Goal: Task Accomplishment & Management: Complete application form

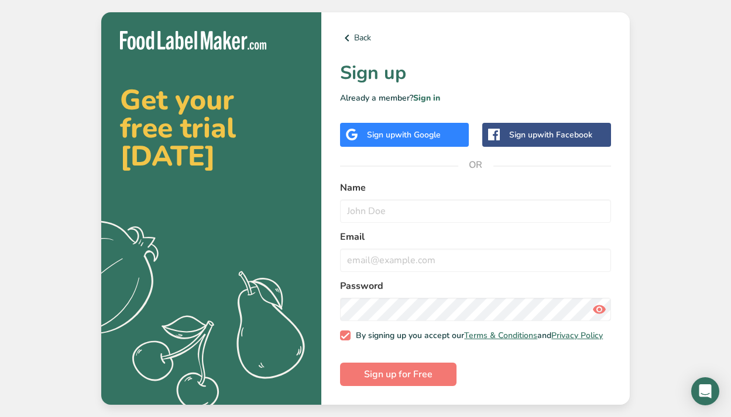
click at [386, 136] on div "Sign up with Google" at bounding box center [404, 135] width 74 height 12
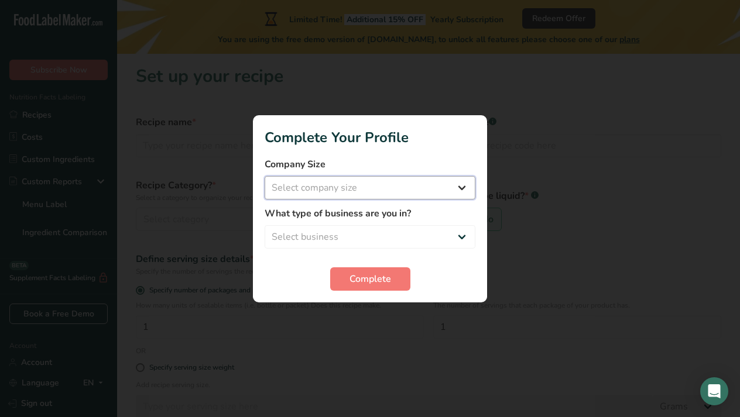
select select "1"
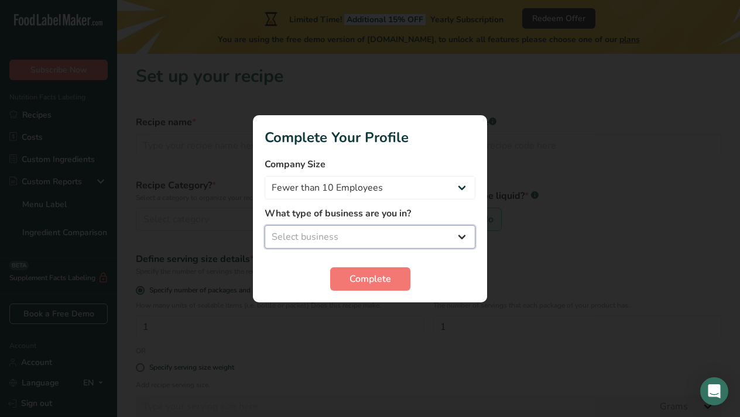
select select "1"
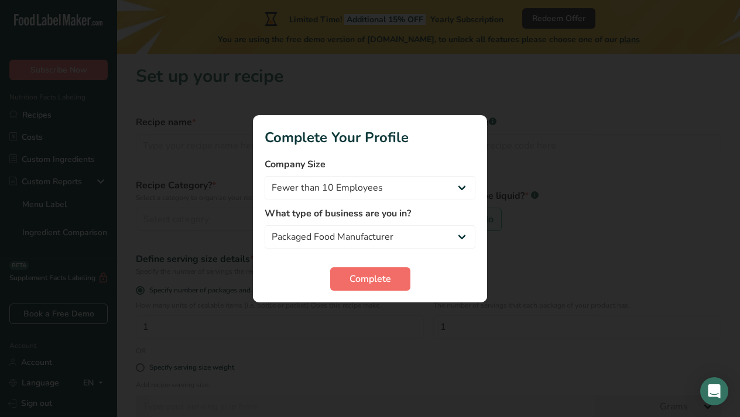
click at [385, 280] on span "Complete" at bounding box center [370, 279] width 42 height 14
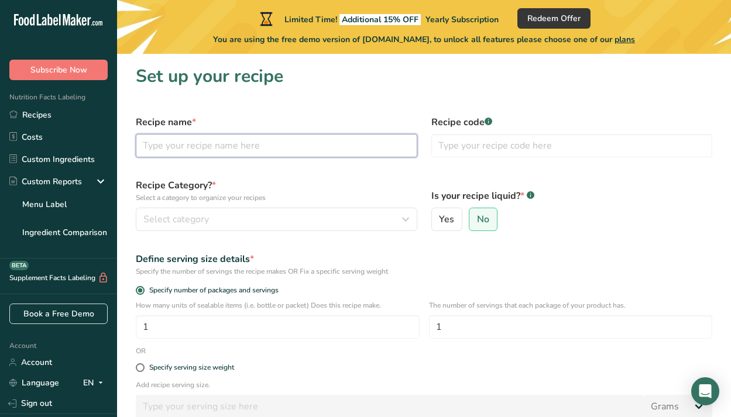
click at [190, 150] on input "text" at bounding box center [277, 145] width 282 height 23
type input "mango"
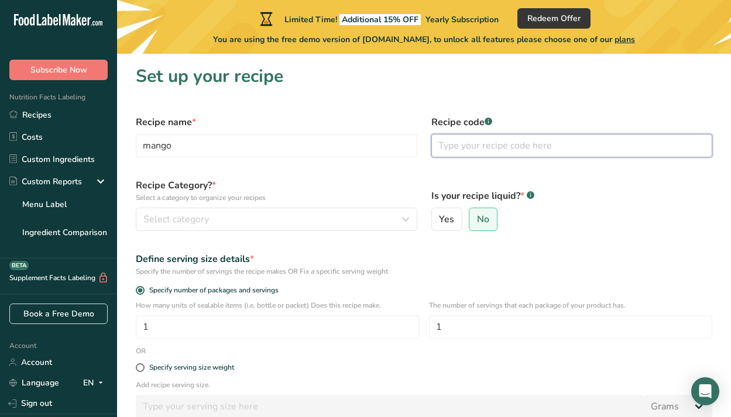
click at [460, 146] on input "text" at bounding box center [572, 145] width 282 height 23
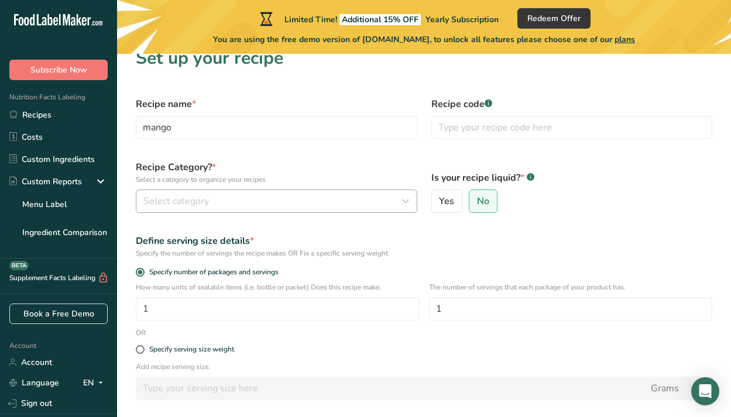
click at [276, 203] on div "Select category" at bounding box center [272, 201] width 259 height 14
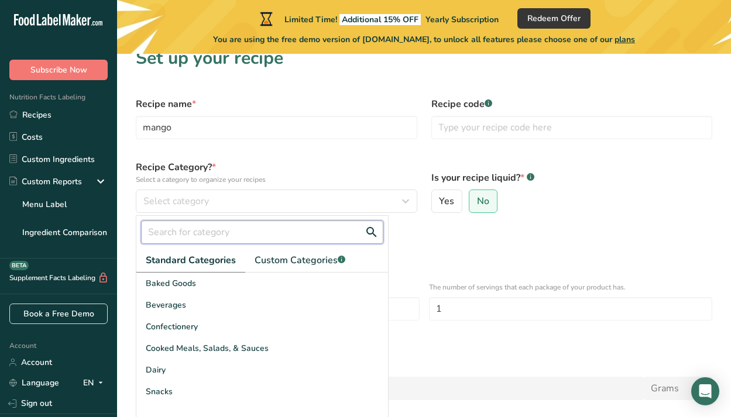
click at [266, 241] on input "text" at bounding box center [262, 232] width 242 height 23
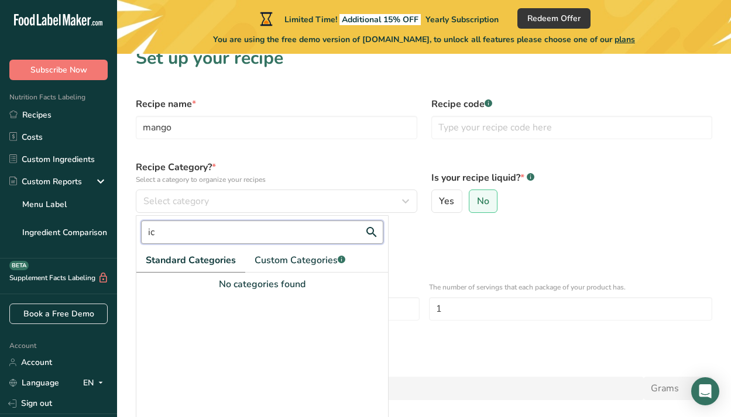
type input "i"
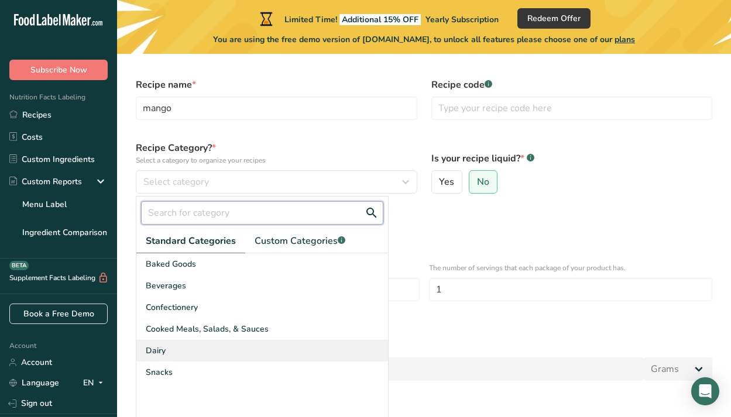
scroll to position [40, 0]
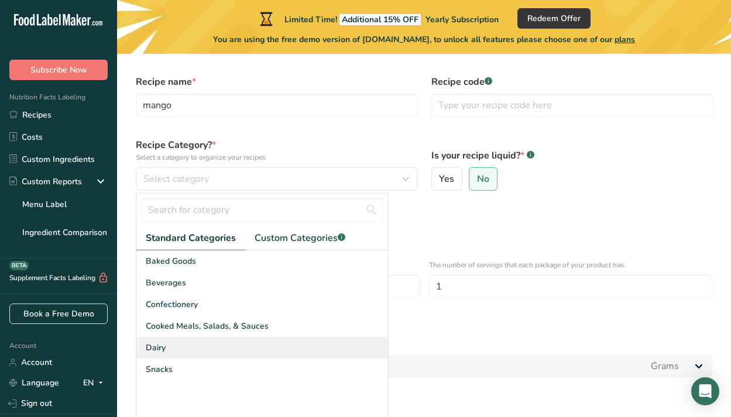
click at [163, 349] on span "Dairy" at bounding box center [156, 348] width 20 height 12
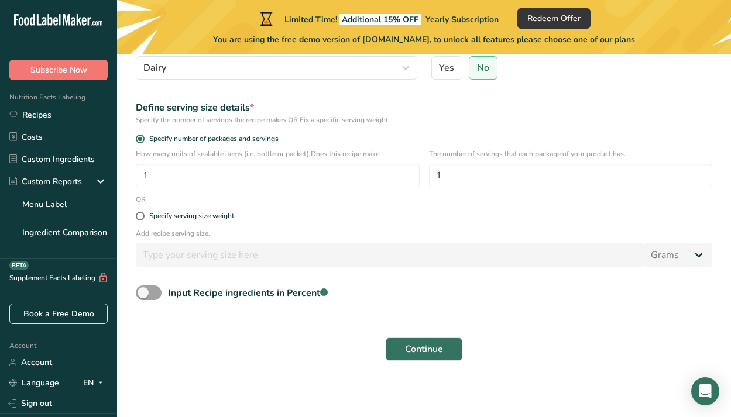
scroll to position [151, 0]
click at [147, 296] on span at bounding box center [149, 293] width 26 height 15
click at [143, 296] on input "Input Recipe ingredients in Percent .a-a{fill:#347362;}.b-a{fill:#fff;}" at bounding box center [140, 294] width 8 height 8
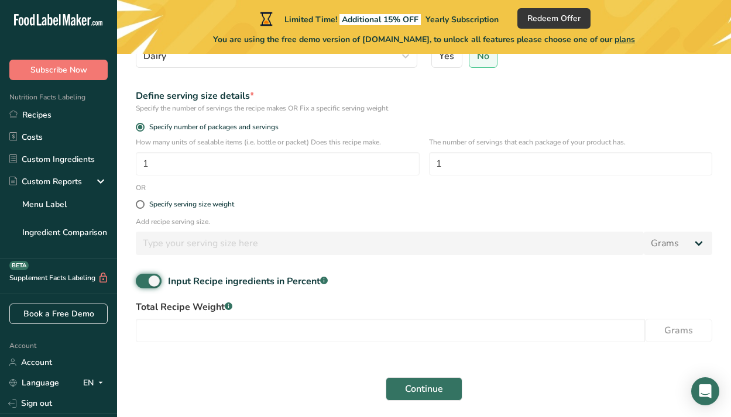
scroll to position [164, 0]
click at [222, 323] on input "number" at bounding box center [390, 329] width 509 height 23
click at [453, 164] on input "1" at bounding box center [571, 162] width 284 height 23
click at [241, 126] on span "Specify number of packages and servings" at bounding box center [212, 126] width 134 height 9
click at [143, 126] on input "Specify number of packages and servings" at bounding box center [140, 126] width 8 height 8
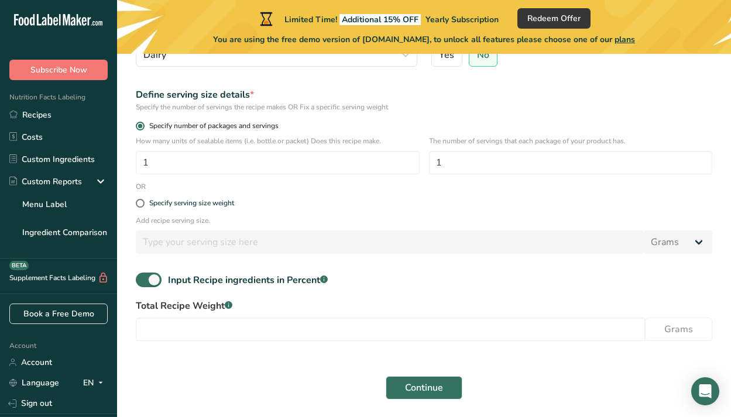
click at [138, 127] on span at bounding box center [140, 126] width 9 height 9
click at [138, 127] on input "Specify number of packages and servings" at bounding box center [140, 126] width 8 height 8
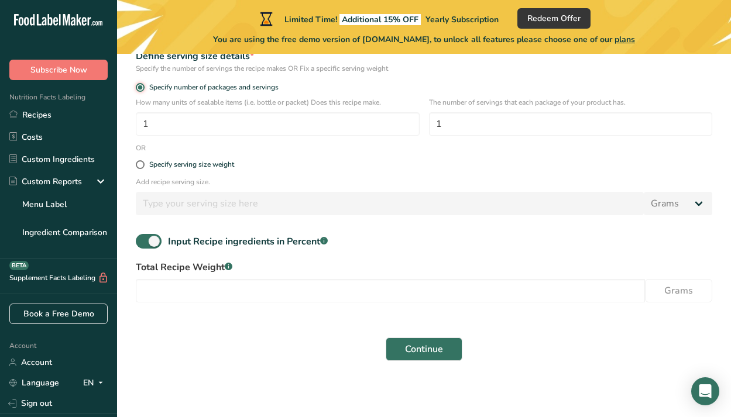
scroll to position [203, 0]
click at [157, 241] on span at bounding box center [149, 242] width 26 height 15
click at [143, 241] on input "Input Recipe ingredients in Percent .a-a{fill:#347362;}.b-a{fill:#fff;}" at bounding box center [140, 242] width 8 height 8
checkbox input "false"
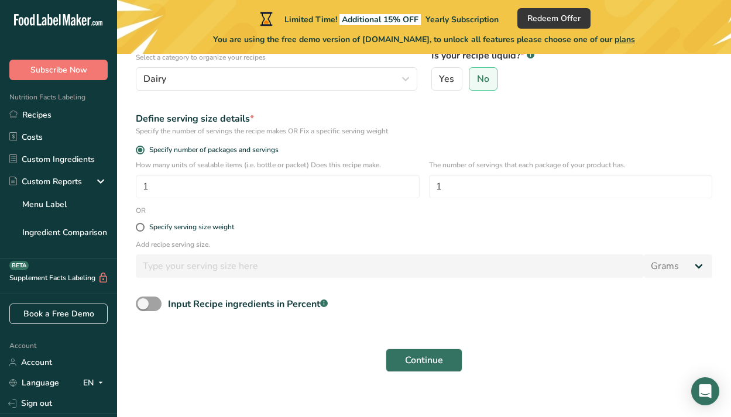
scroll to position [140, 0]
click at [174, 231] on div "Specify serving size weight" at bounding box center [191, 228] width 85 height 9
click at [143, 231] on input "Specify serving size weight" at bounding box center [140, 228] width 8 height 8
radio input "true"
radio input "false"
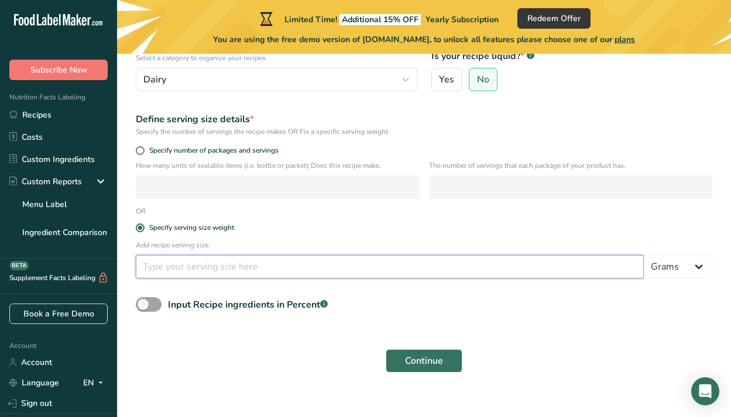
click at [214, 269] on input "number" at bounding box center [390, 266] width 508 height 23
type input "15"
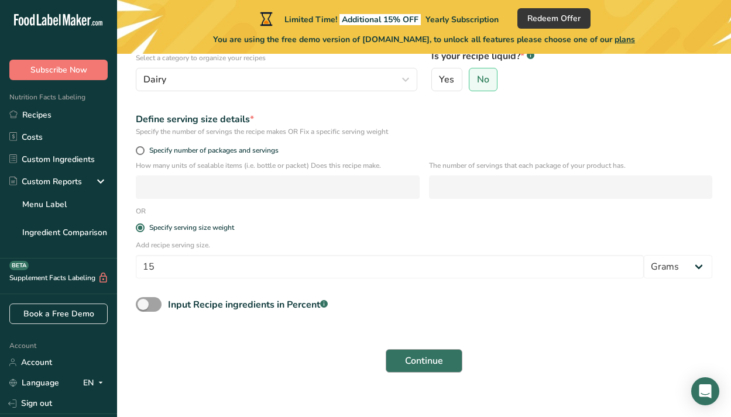
click at [413, 355] on span "Continue" at bounding box center [424, 361] width 38 height 14
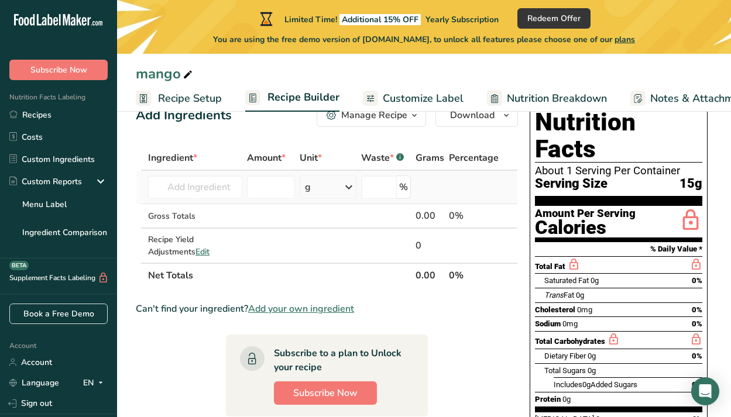
scroll to position [37, 0]
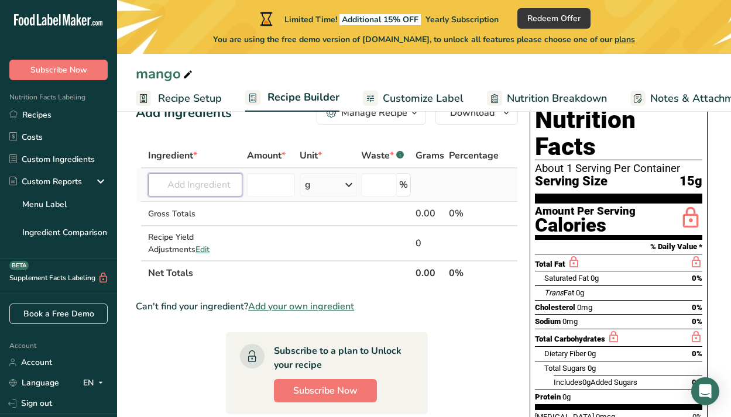
click at [218, 187] on input "text" at bounding box center [195, 184] width 94 height 23
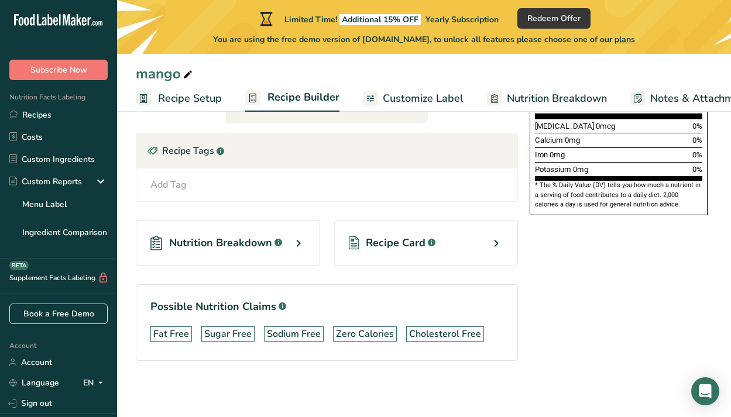
scroll to position [328, 0]
click at [358, 244] on icon at bounding box center [354, 242] width 11 height 13
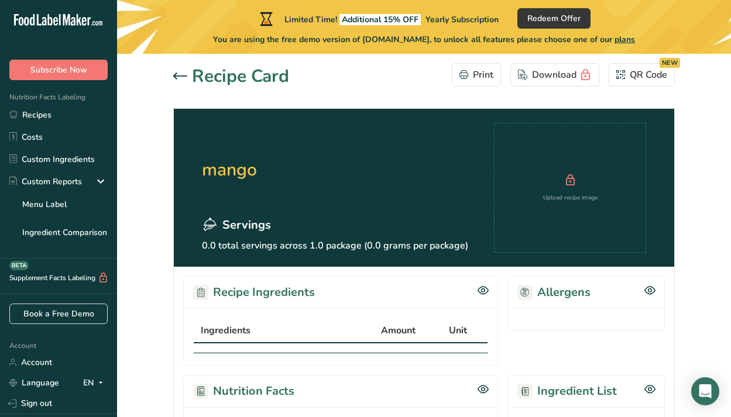
click at [184, 78] on icon at bounding box center [180, 76] width 14 height 7
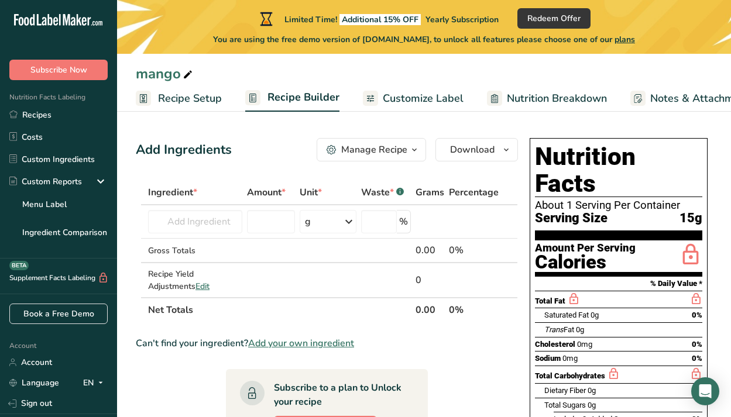
click at [387, 99] on span "Customize Label" at bounding box center [423, 99] width 81 height 16
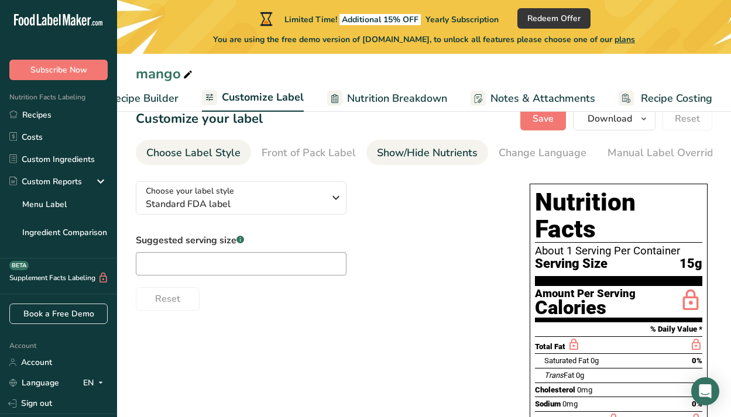
scroll to position [63, 0]
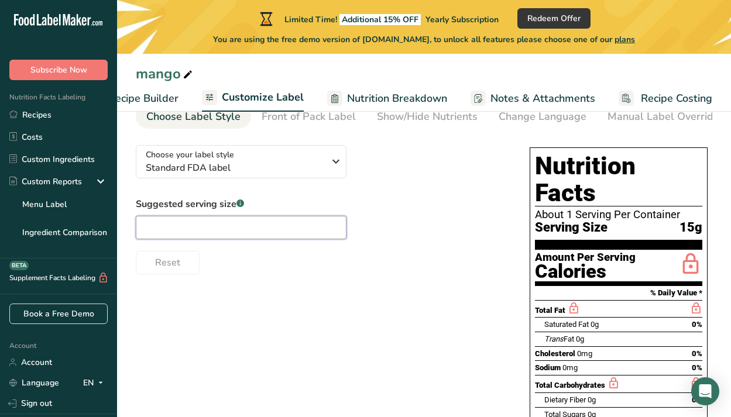
click at [266, 229] on input "text" at bounding box center [241, 227] width 211 height 23
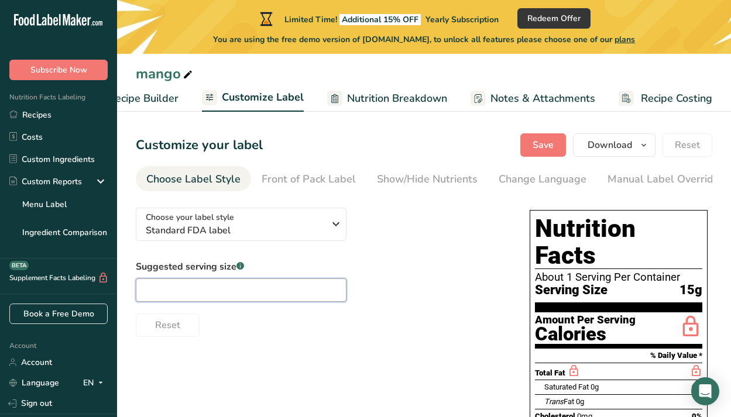
scroll to position [0, 0]
